Goal: Navigation & Orientation: Go to known website

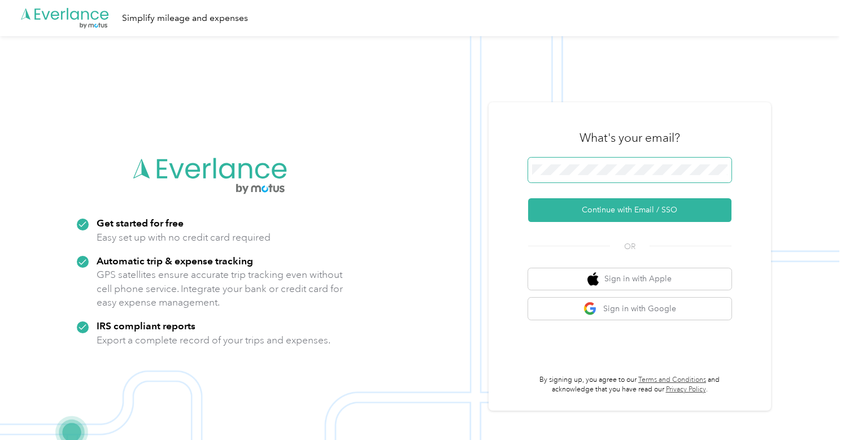
click at [634, 210] on button "Continue with Email / SSO" at bounding box center [629, 210] width 203 height 24
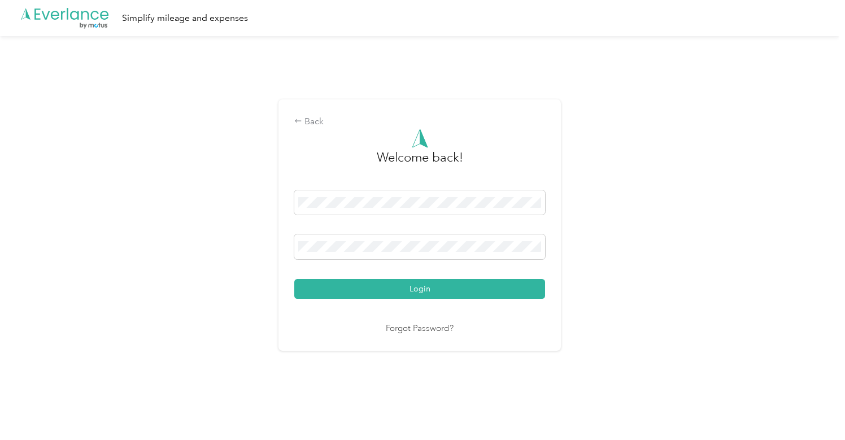
click at [423, 288] on button "Login" at bounding box center [419, 289] width 251 height 20
